Goal: Task Accomplishment & Management: Manage account settings

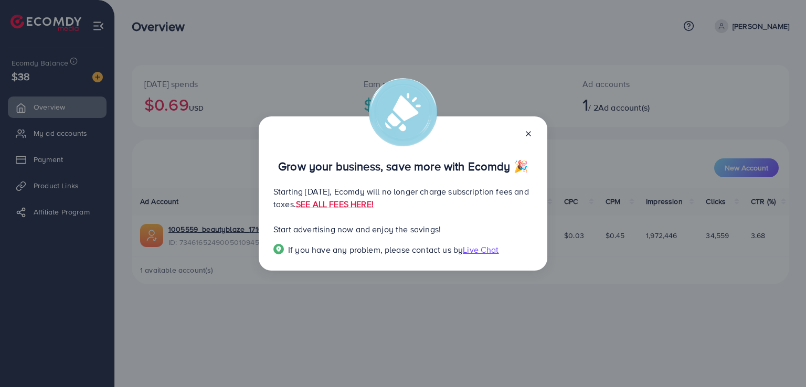
click at [528, 131] on icon at bounding box center [528, 134] width 8 height 8
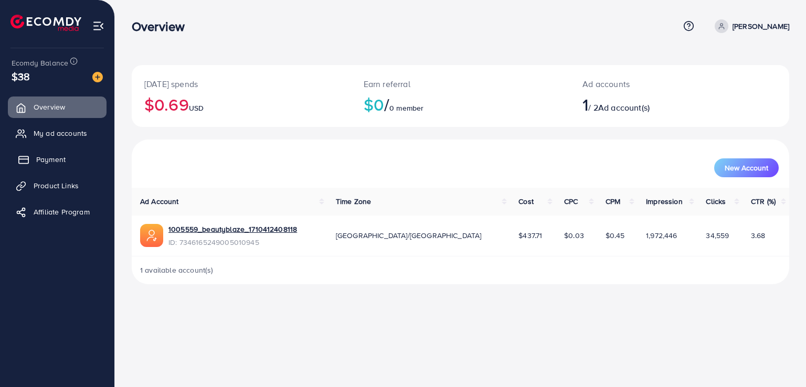
drag, startPoint x: 44, startPoint y: 153, endPoint x: 50, endPoint y: 154, distance: 6.4
click at [44, 154] on link "Payment" at bounding box center [57, 159] width 99 height 21
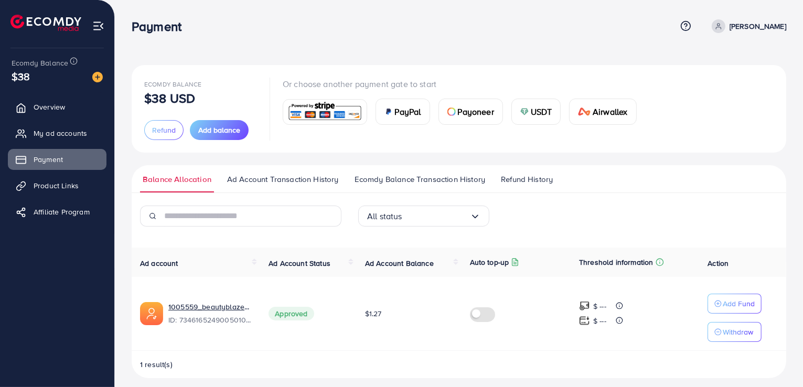
scroll to position [7, 0]
